Goal: Task Accomplishment & Management: Use online tool/utility

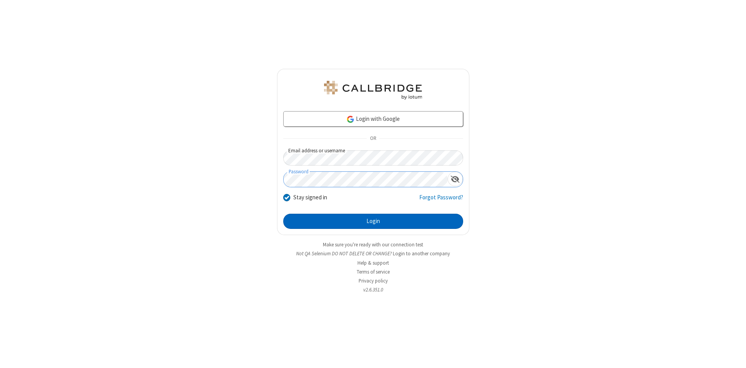
click at [373, 221] on button "Login" at bounding box center [373, 222] width 180 height 16
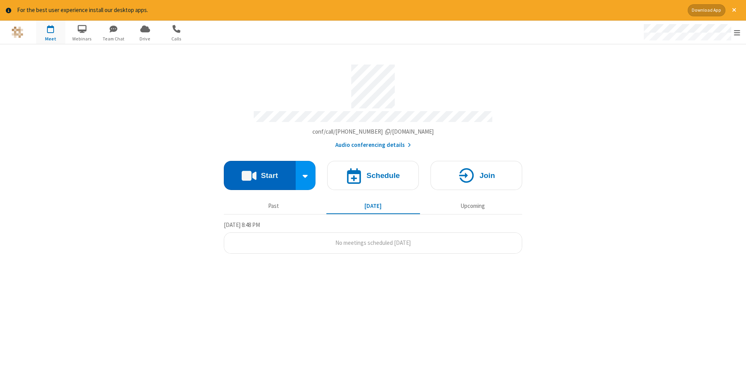
click at [259, 172] on button "Start" at bounding box center [260, 175] width 72 height 29
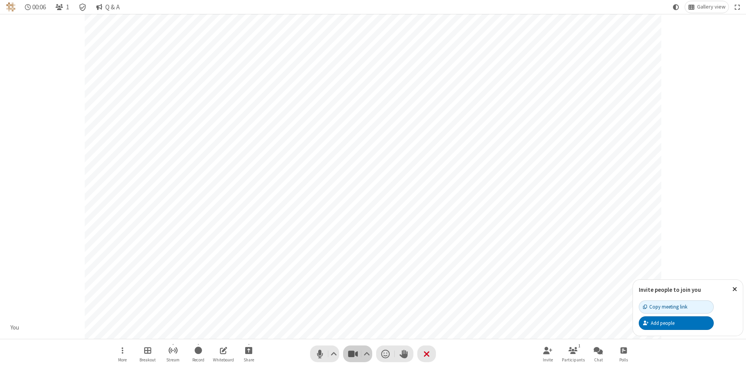
click at [353, 353] on span "Stop video (Alt+V)" at bounding box center [353, 353] width 12 height 11
click at [353, 353] on span "Start video (Alt+V)" at bounding box center [353, 353] width 12 height 11
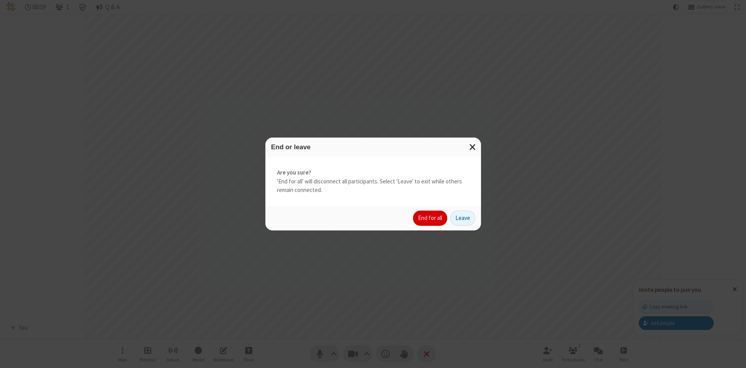
click at [430, 218] on button "End for all" at bounding box center [430, 219] width 34 height 16
